Goal: Task Accomplishment & Management: Manage account settings

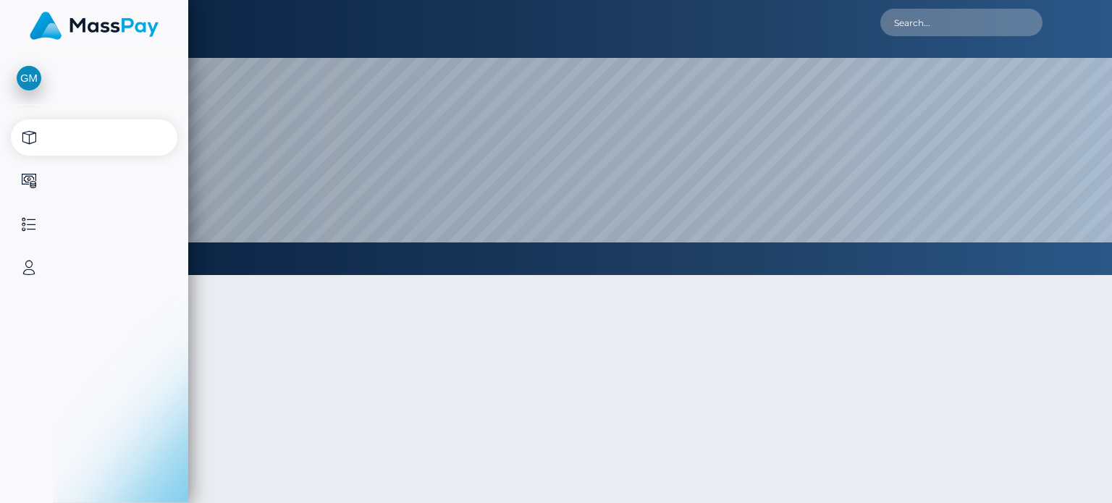
select select
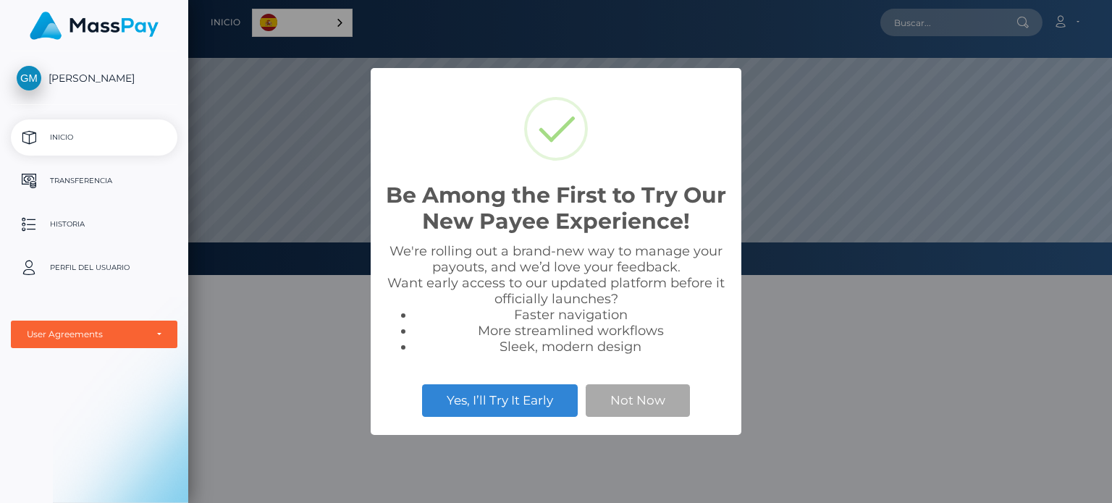
scroll to position [275, 924]
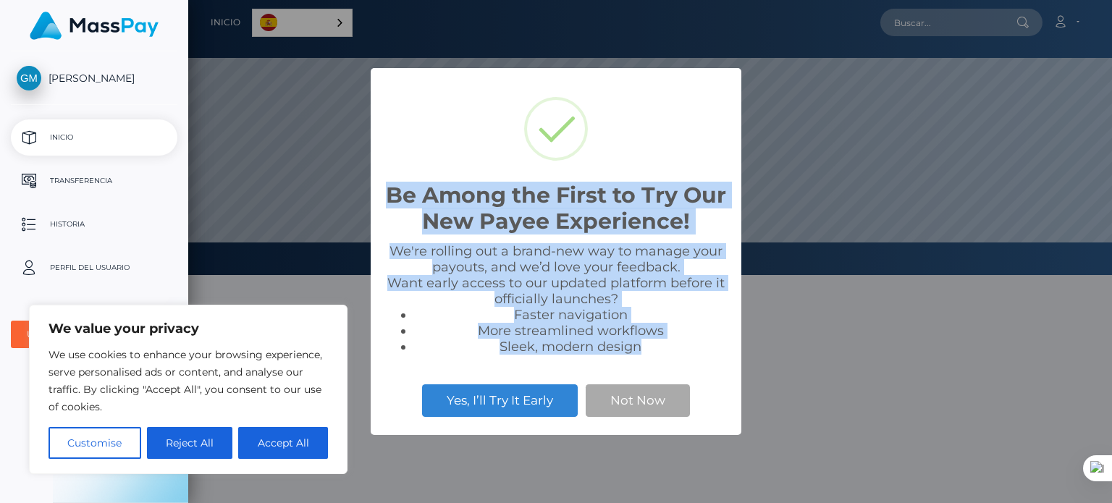
drag, startPoint x: 387, startPoint y: 188, endPoint x: 658, endPoint y: 360, distance: 321.7
click at [658, 360] on div "Be Among the First to Try Our New Payee Experience! × We're rolling out a brand…" at bounding box center [556, 251] width 371 height 367
copy div "Be Among the First to Try Our New Payee Experience! × We're rolling out a brand…"
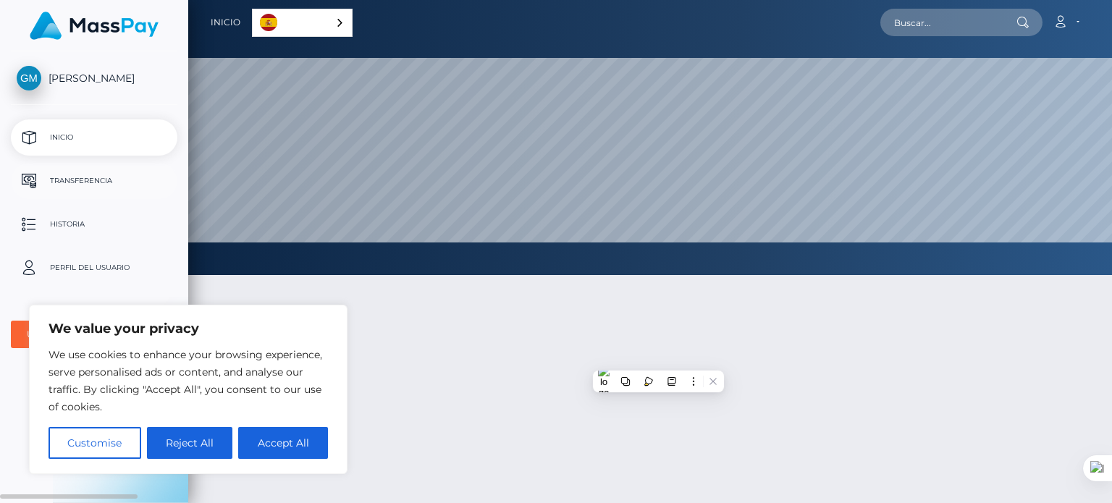
click at [101, 181] on p "Transferencia" at bounding box center [94, 181] width 155 height 22
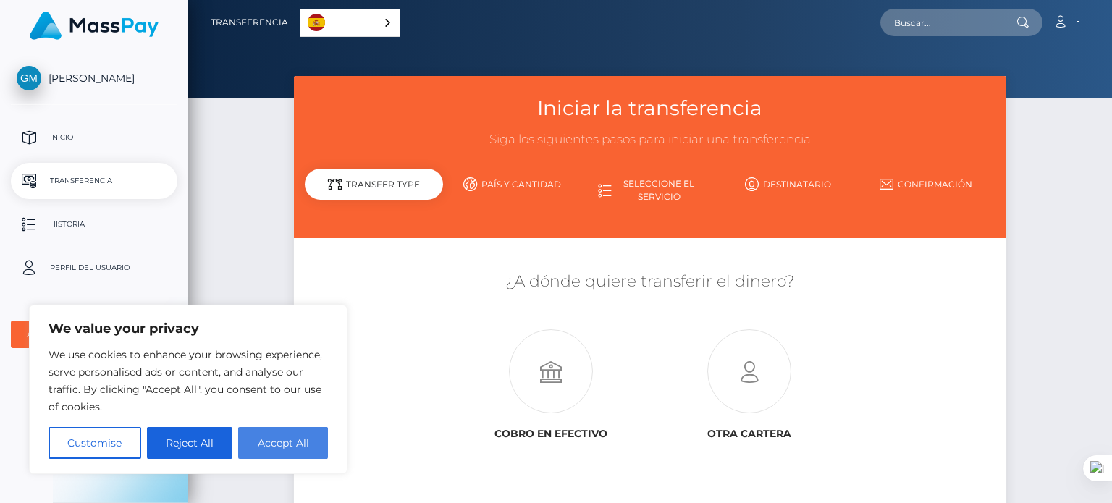
click at [277, 437] on button "Accept All" at bounding box center [283, 443] width 90 height 32
checkbox input "true"
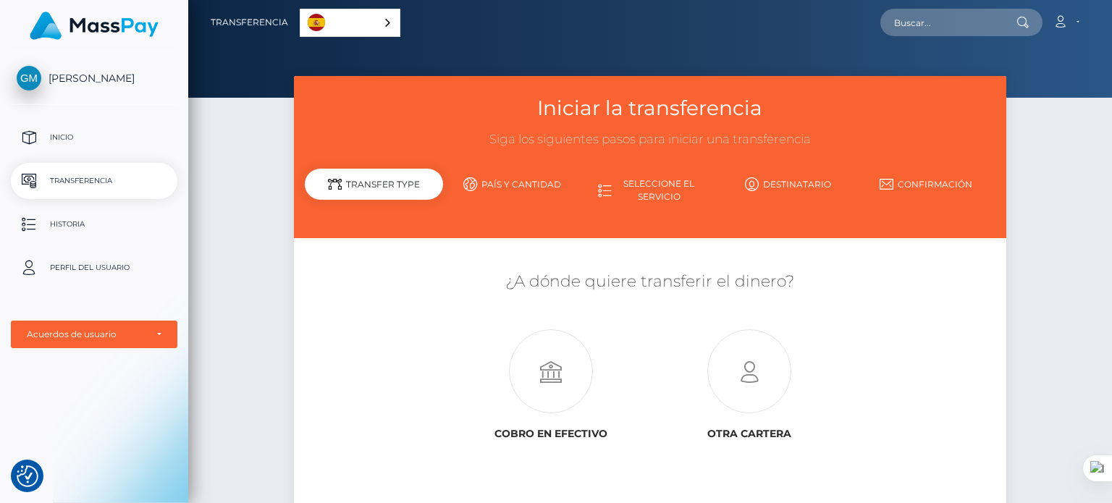
click at [787, 179] on link "Destinatario" at bounding box center [788, 184] width 138 height 25
click at [75, 228] on p "Historia" at bounding box center [94, 225] width 155 height 22
click at [61, 263] on p "Perfil del usuario" at bounding box center [94, 268] width 155 height 22
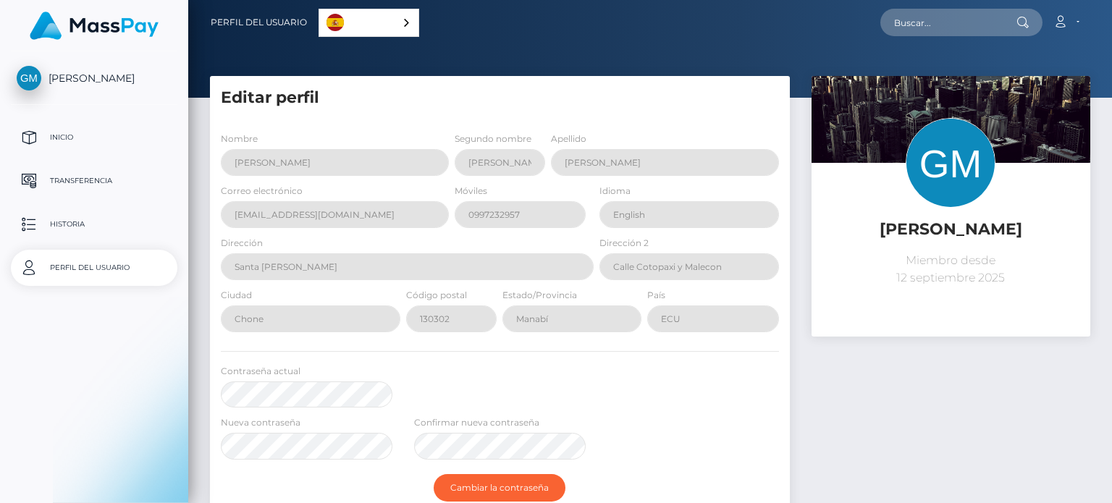
select select
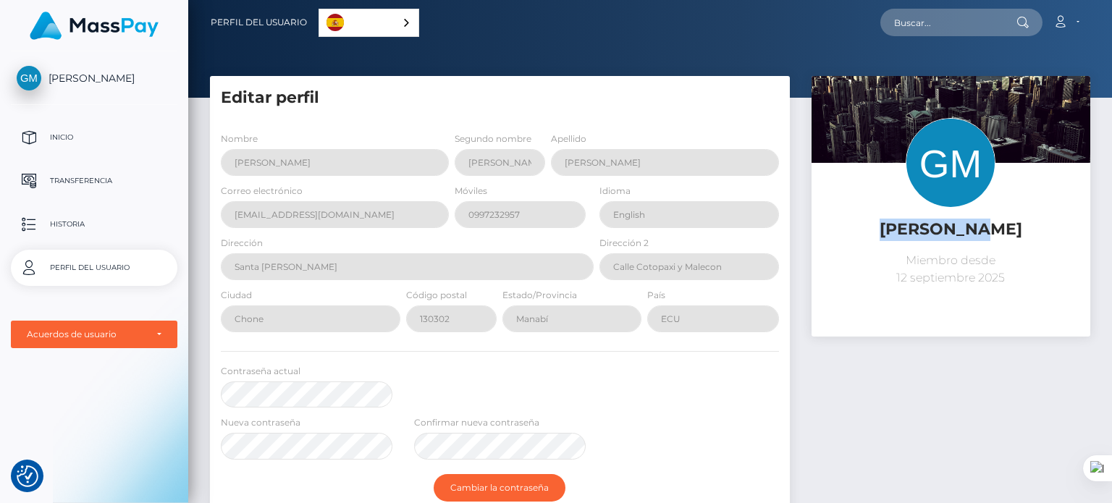
drag, startPoint x: 831, startPoint y: 233, endPoint x: 934, endPoint y: 225, distance: 103.9
click at [934, 225] on h5 "[PERSON_NAME]" at bounding box center [951, 230] width 257 height 22
click at [51, 130] on p "Inicio" at bounding box center [94, 138] width 155 height 22
drag, startPoint x: 0, startPoint y: 0, endPoint x: 58, endPoint y: 133, distance: 145.3
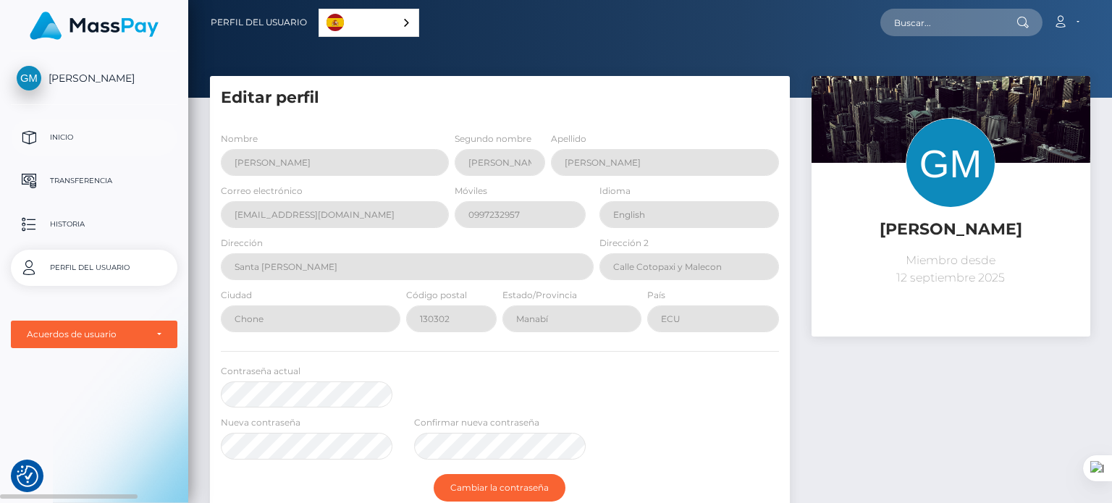
click at [58, 133] on p "Inicio" at bounding box center [94, 138] width 155 height 22
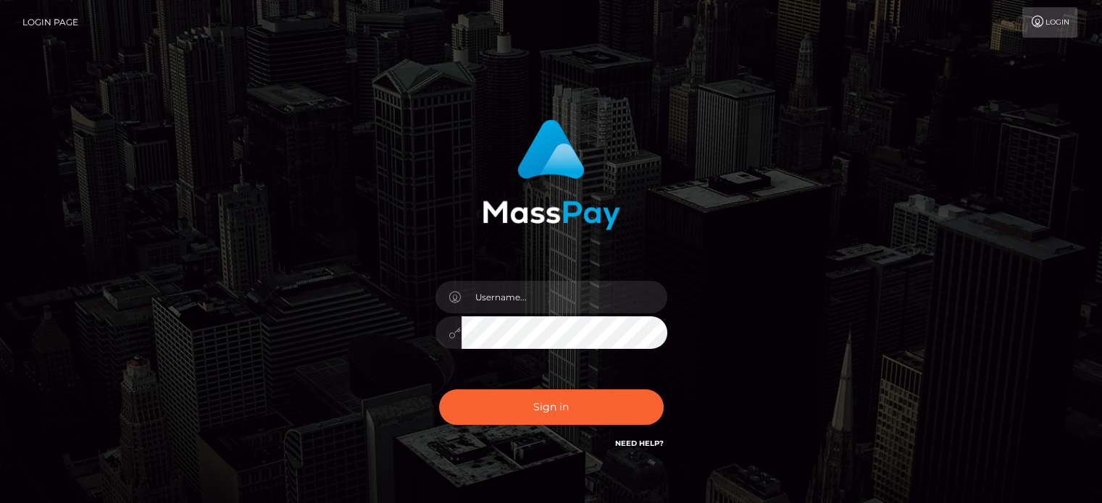
click at [518, 289] on input "text" at bounding box center [564, 297] width 206 height 33
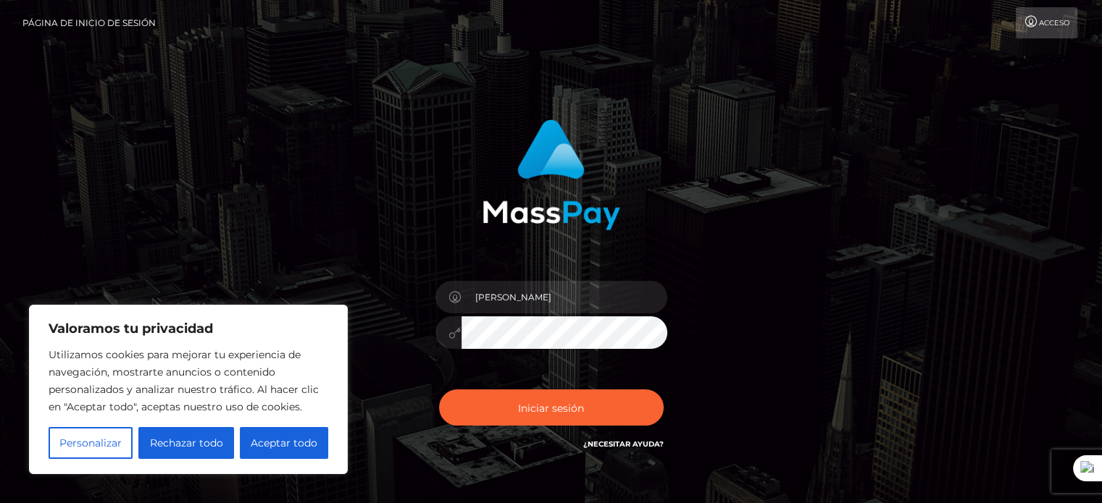
type input "[PERSON_NAME]"
click at [1046, 25] on font "Acceso" at bounding box center [1053, 22] width 30 height 9
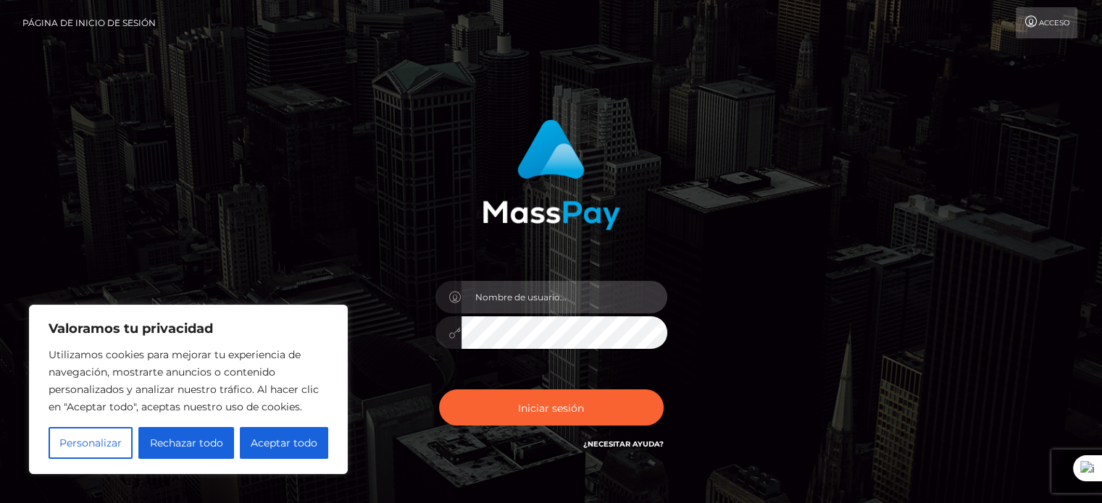
click at [561, 303] on input "text" at bounding box center [564, 297] width 206 height 33
type input "[PERSON_NAME]"
click at [439, 390] on button "Iniciar sesión" at bounding box center [551, 408] width 225 height 36
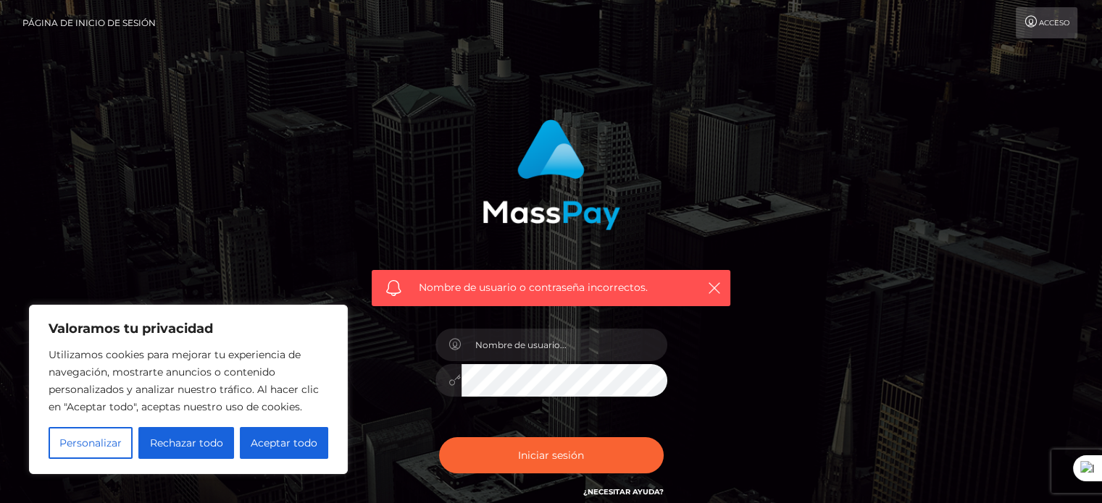
click at [419, 135] on div "Nombre de usuario o contraseña incorrectos." at bounding box center [551, 208] width 380 height 198
click at [253, 455] on button "Aceptar todo" at bounding box center [284, 443] width 88 height 32
checkbox input "true"
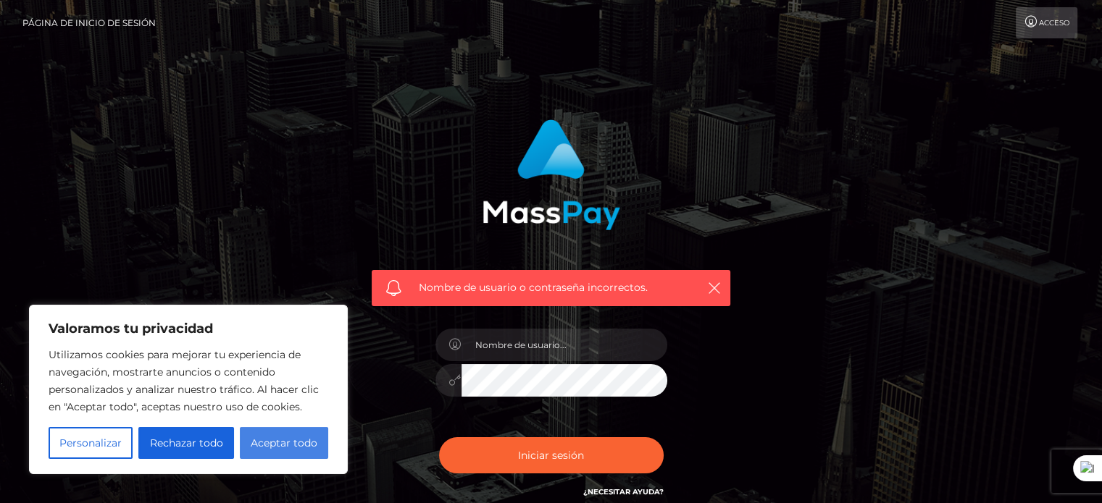
checkbox input "true"
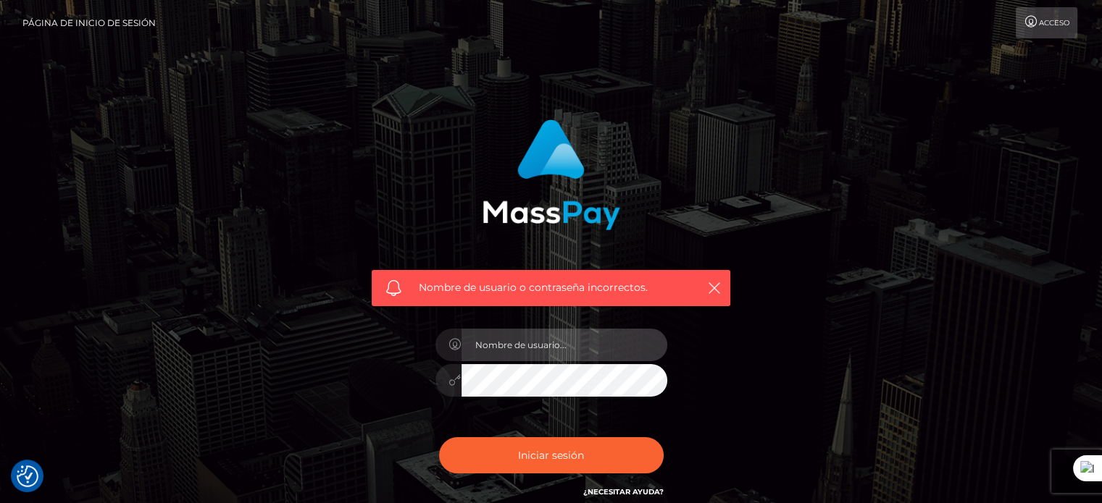
click at [555, 351] on input "text" at bounding box center [564, 345] width 206 height 33
type input "Glen Alexander Andrade Manzaba"
click at [439, 437] on button "Iniciar sesión" at bounding box center [551, 455] width 225 height 36
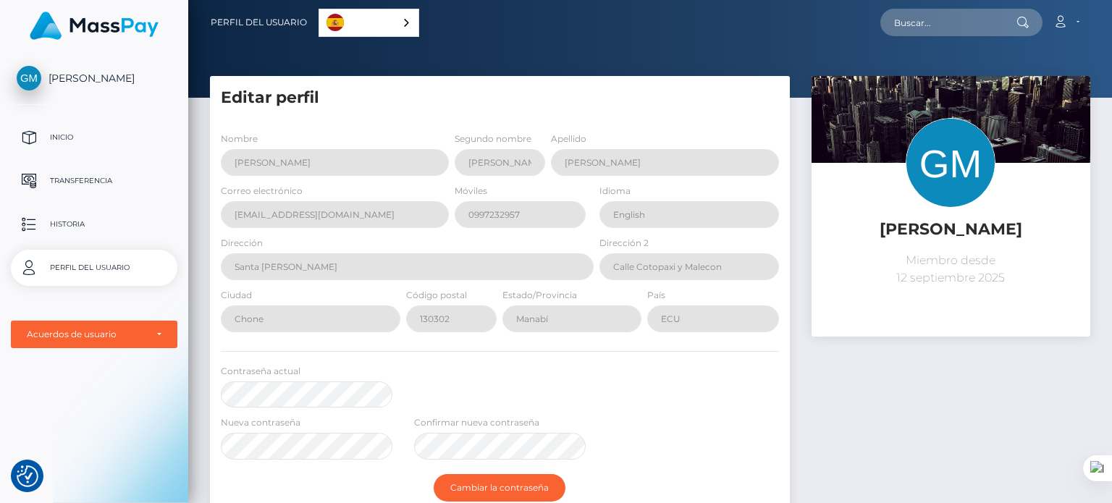
click at [290, 14] on link "Perfil del usuario" at bounding box center [259, 22] width 96 height 30
click at [1066, 31] on link "Cuenta" at bounding box center [1066, 22] width 43 height 30
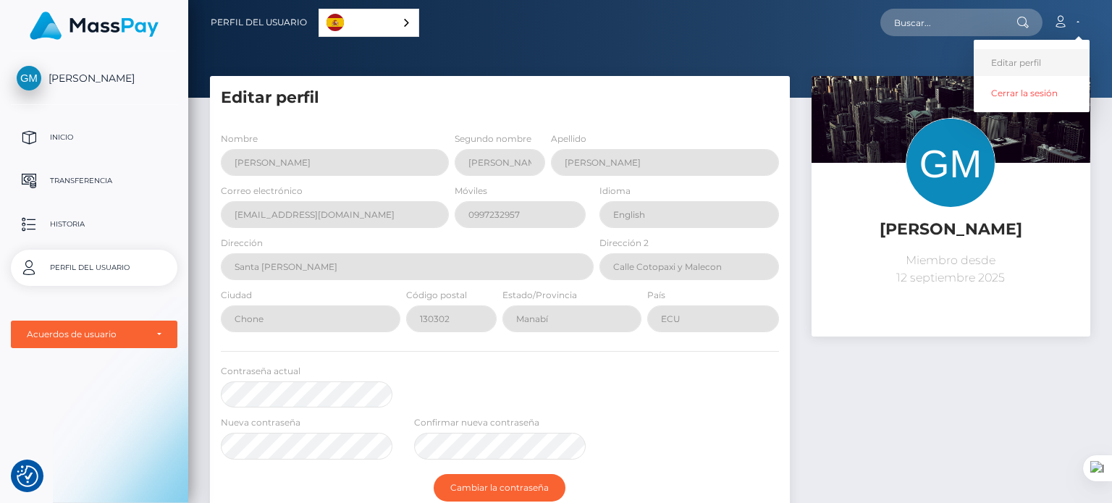
click at [1023, 56] on link "Editar perfil" at bounding box center [1032, 62] width 116 height 27
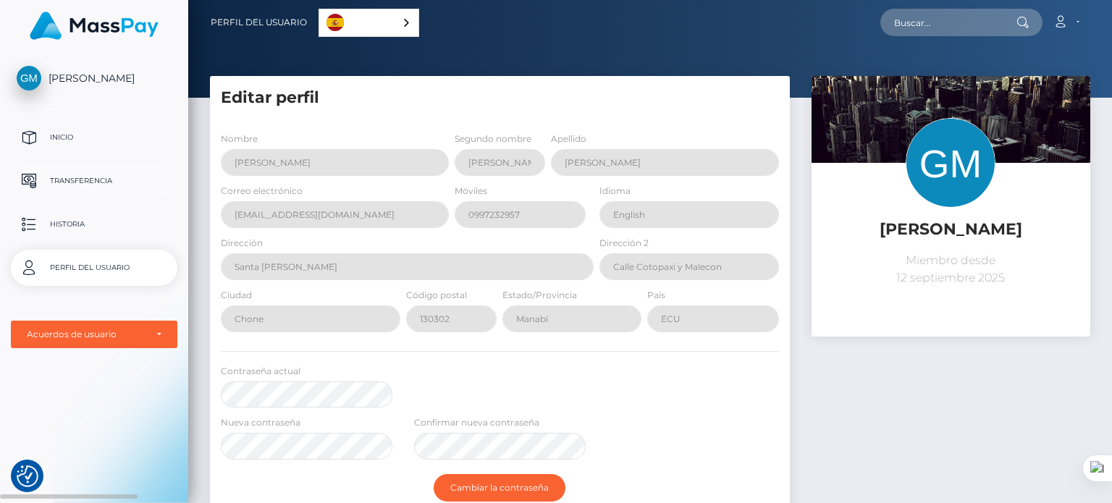
click at [78, 173] on p "Transferencia" at bounding box center [94, 181] width 155 height 22
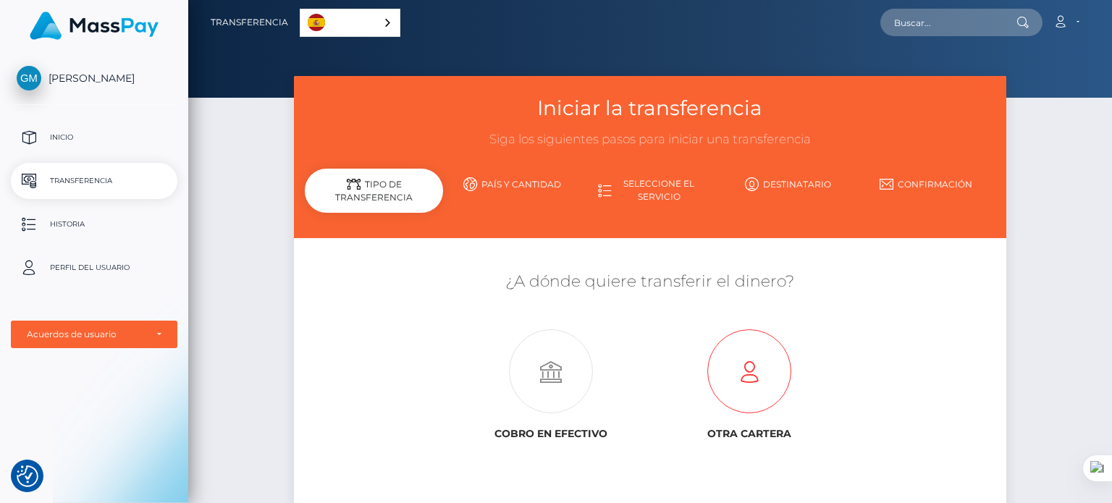
click at [745, 393] on icon at bounding box center [749, 372] width 198 height 84
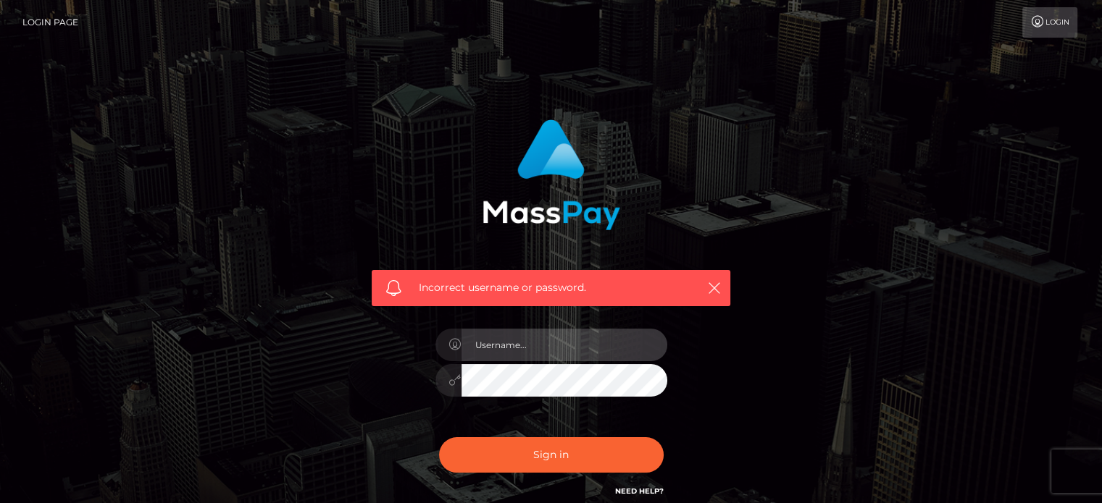
click at [591, 345] on input "text" at bounding box center [564, 345] width 206 height 33
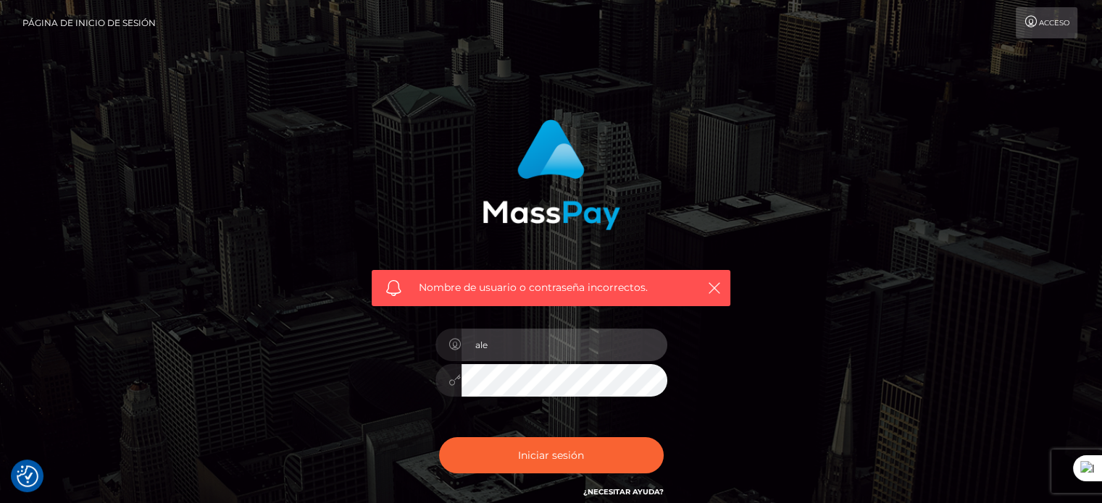
type input "alex_and14@hotmail.com"
click at [439, 437] on button "Iniciar sesión" at bounding box center [551, 455] width 225 height 36
click at [629, 491] on font "¿Necesitar ayuda?" at bounding box center [623, 491] width 80 height 9
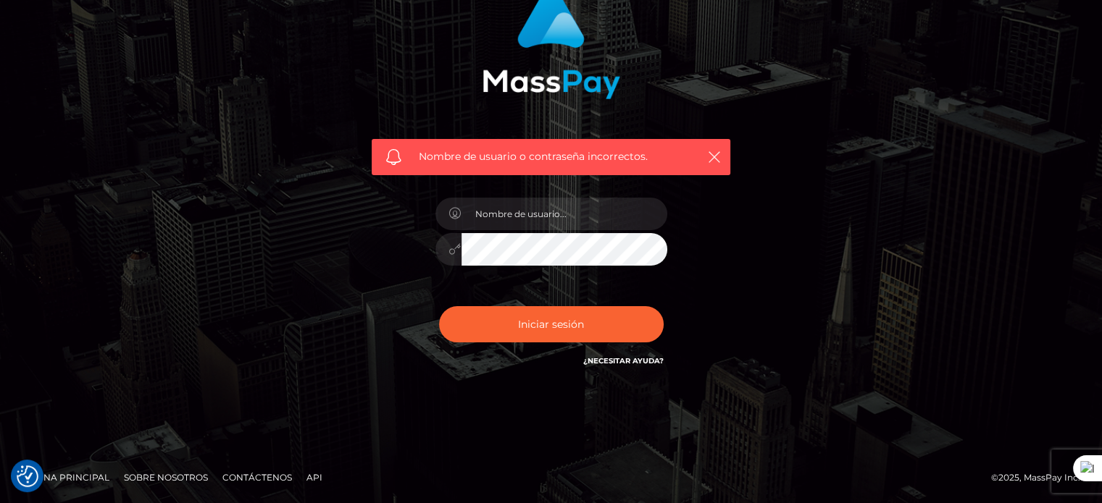
click at [632, 356] on font "¿Necesitar ayuda?" at bounding box center [623, 360] width 80 height 9
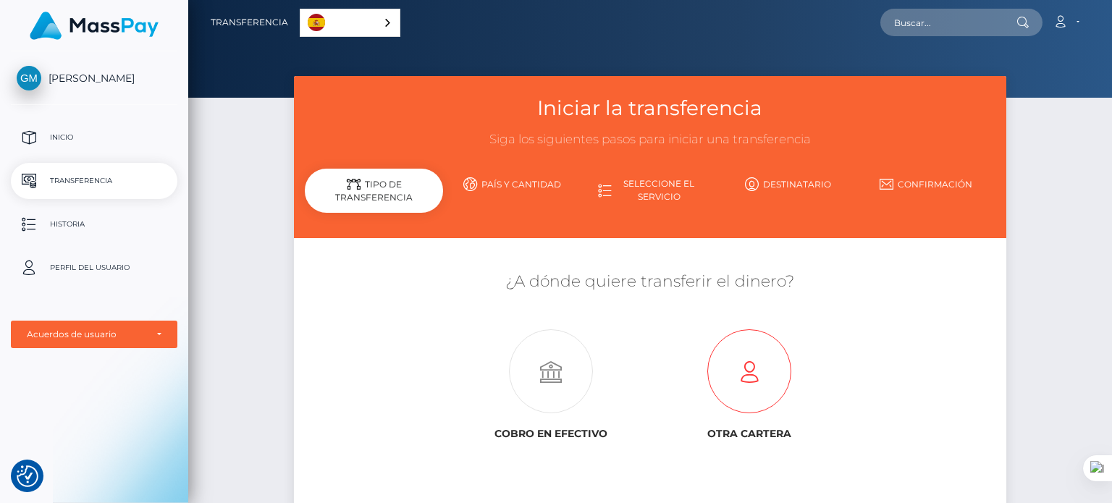
click at [744, 379] on icon at bounding box center [749, 372] width 198 height 84
click at [786, 385] on icon at bounding box center [749, 372] width 198 height 84
click at [45, 143] on p "Inicio" at bounding box center [94, 138] width 155 height 22
